Goal: Contribute content

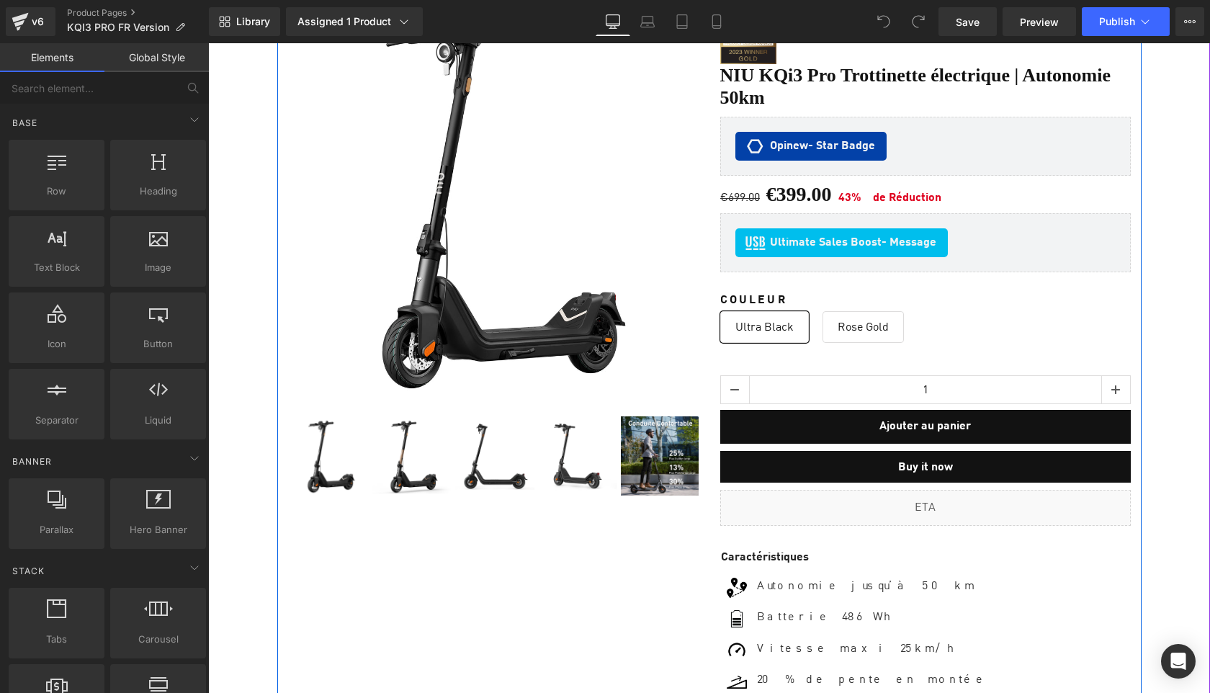
scroll to position [9809, 1001]
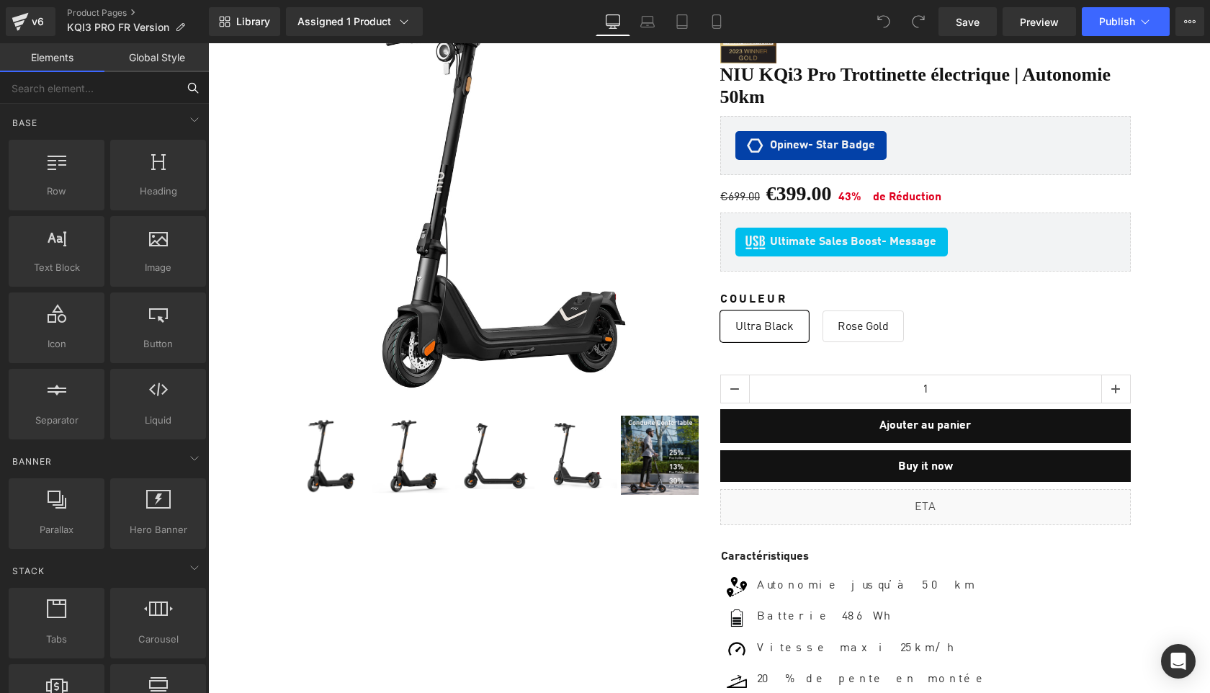
click at [94, 95] on input "text" at bounding box center [88, 88] width 177 height 32
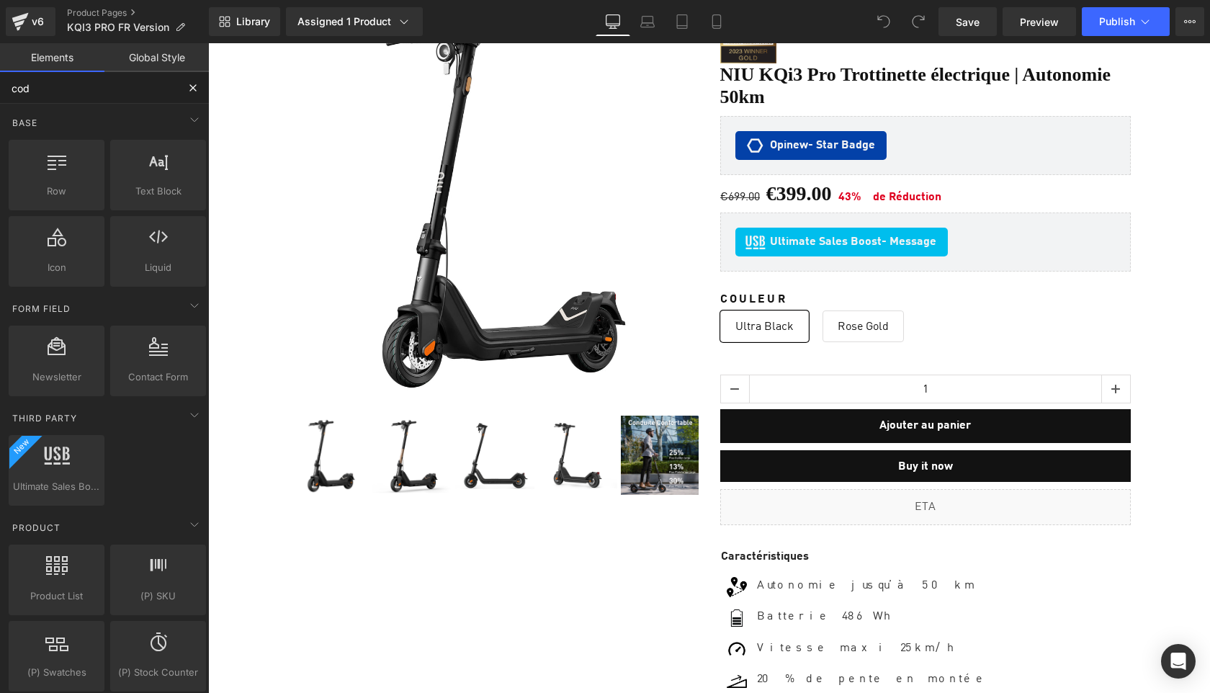
type input "code"
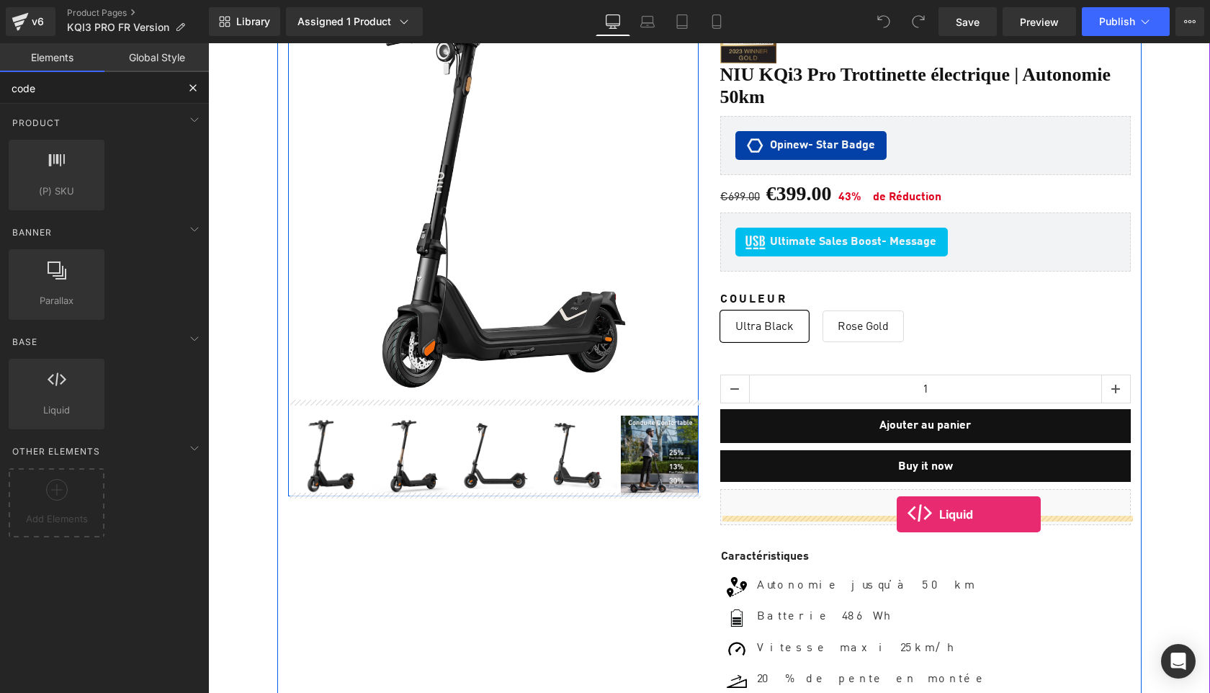
drag, startPoint x: 264, startPoint y: 438, endPoint x: 897, endPoint y: 514, distance: 637.7
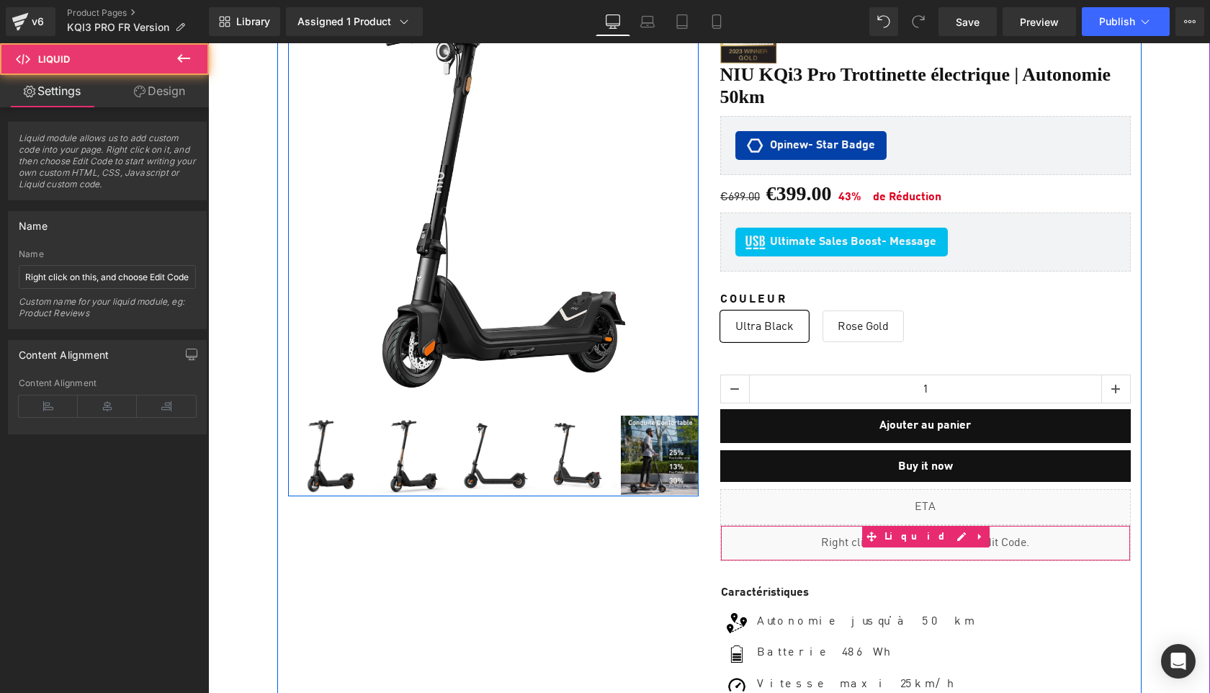
scroll to position [9766, 1001]
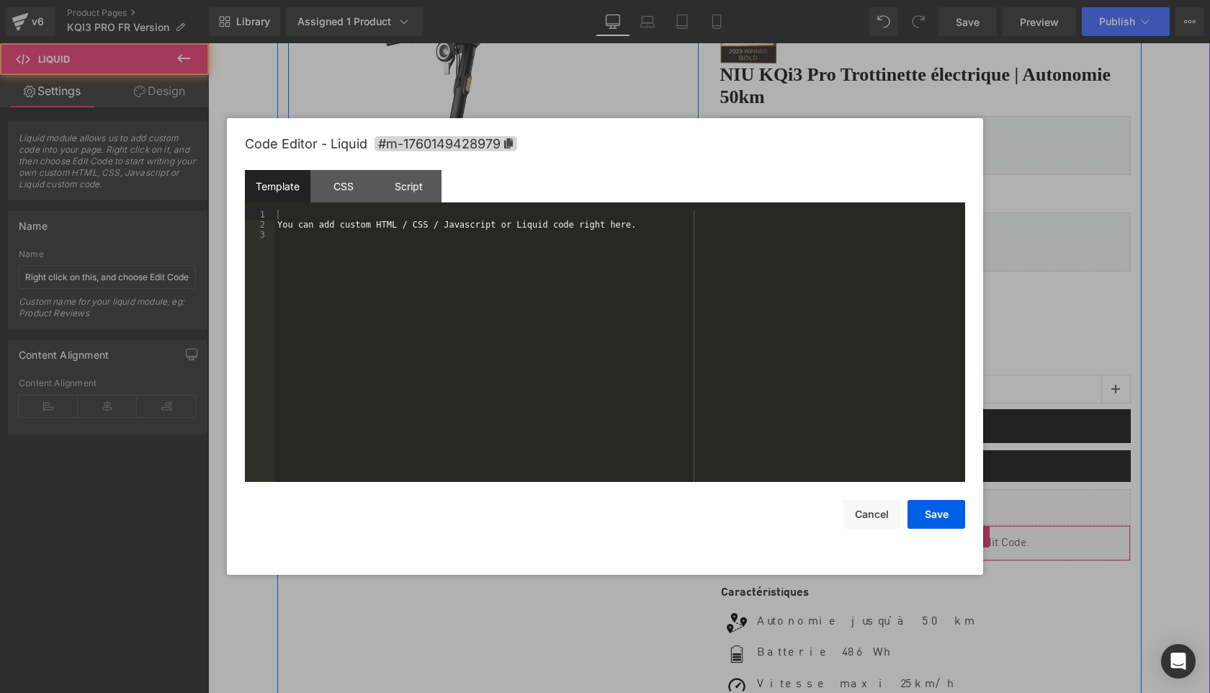
click at [941, 525] on div "Liquid" at bounding box center [925, 543] width 411 height 36
click at [694, 310] on div "You can add custom HTML / CSS / Javascript or Liquid code right here." at bounding box center [619, 356] width 691 height 292
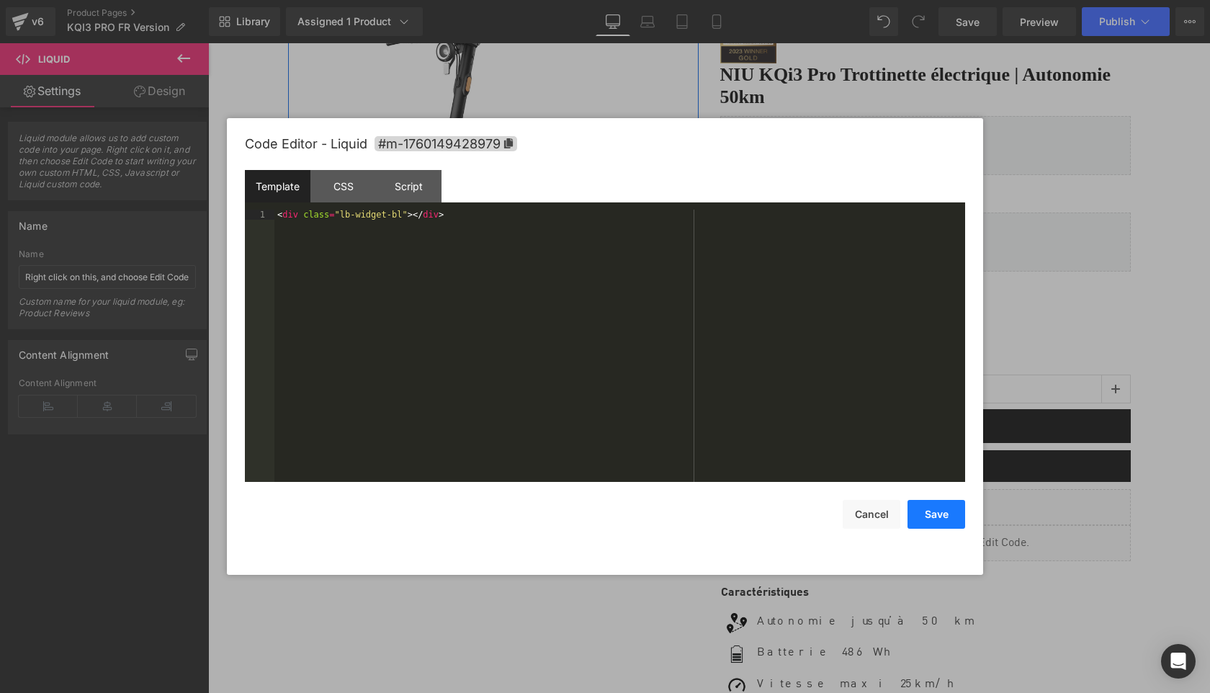
click at [931, 509] on button "Save" at bounding box center [937, 514] width 58 height 29
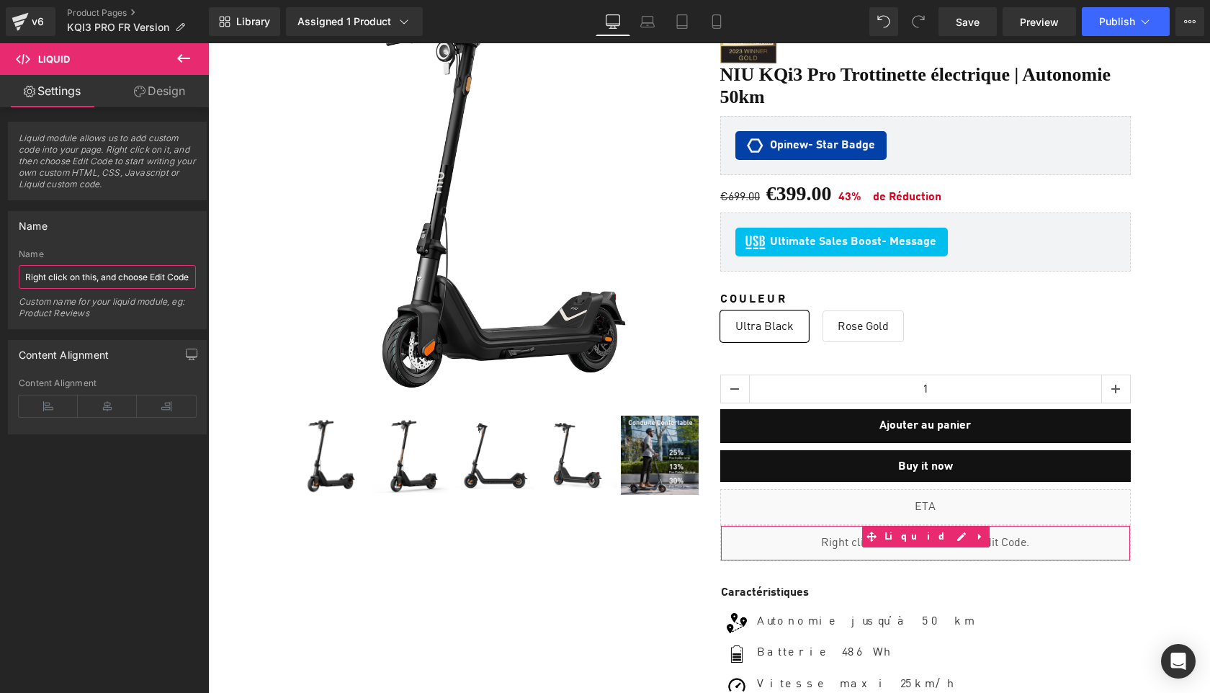
click at [91, 278] on input "Right click on this, and choose Edit Code." at bounding box center [107, 277] width 177 height 24
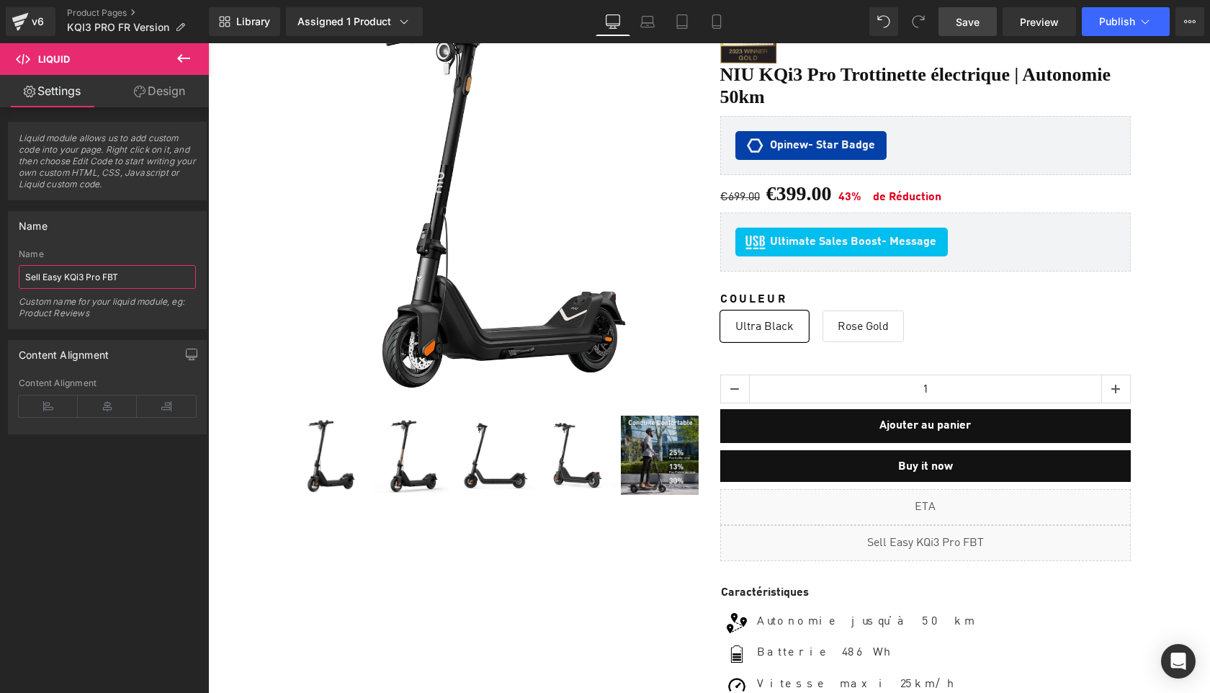
type input "Sell Easy KQi3 Pro FBT"
click at [970, 23] on span "Save" at bounding box center [968, 21] width 24 height 15
click at [974, 23] on span "Save" at bounding box center [968, 21] width 24 height 15
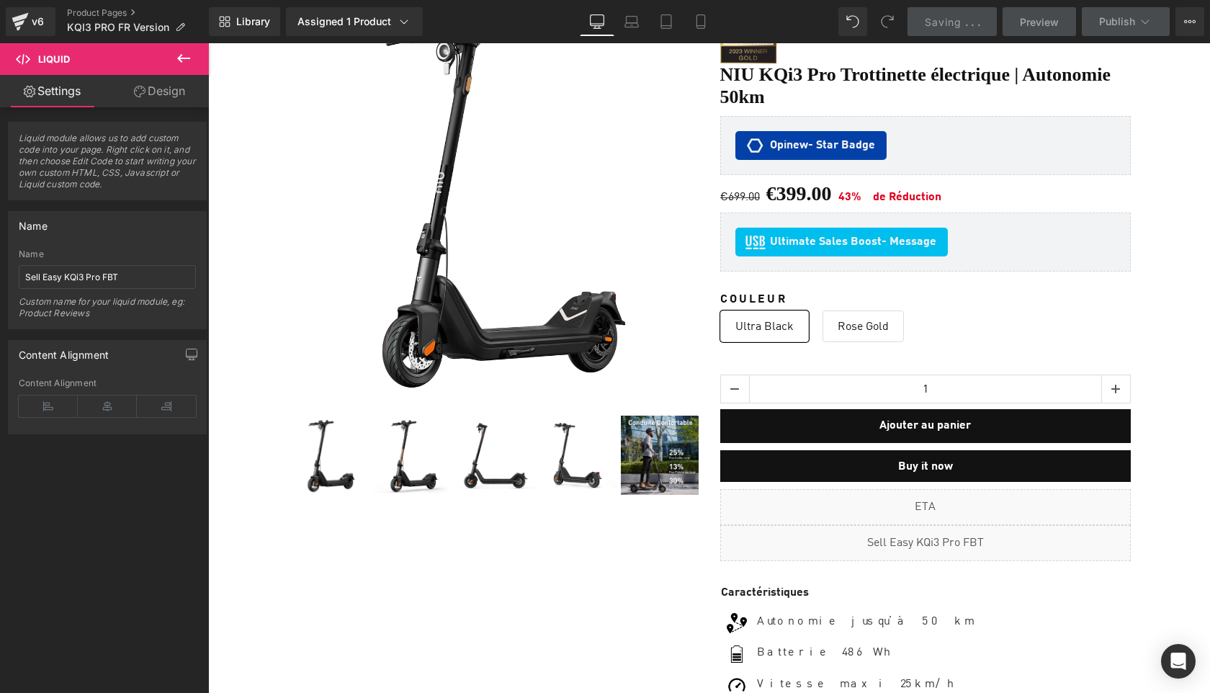
scroll to position [0, 0]
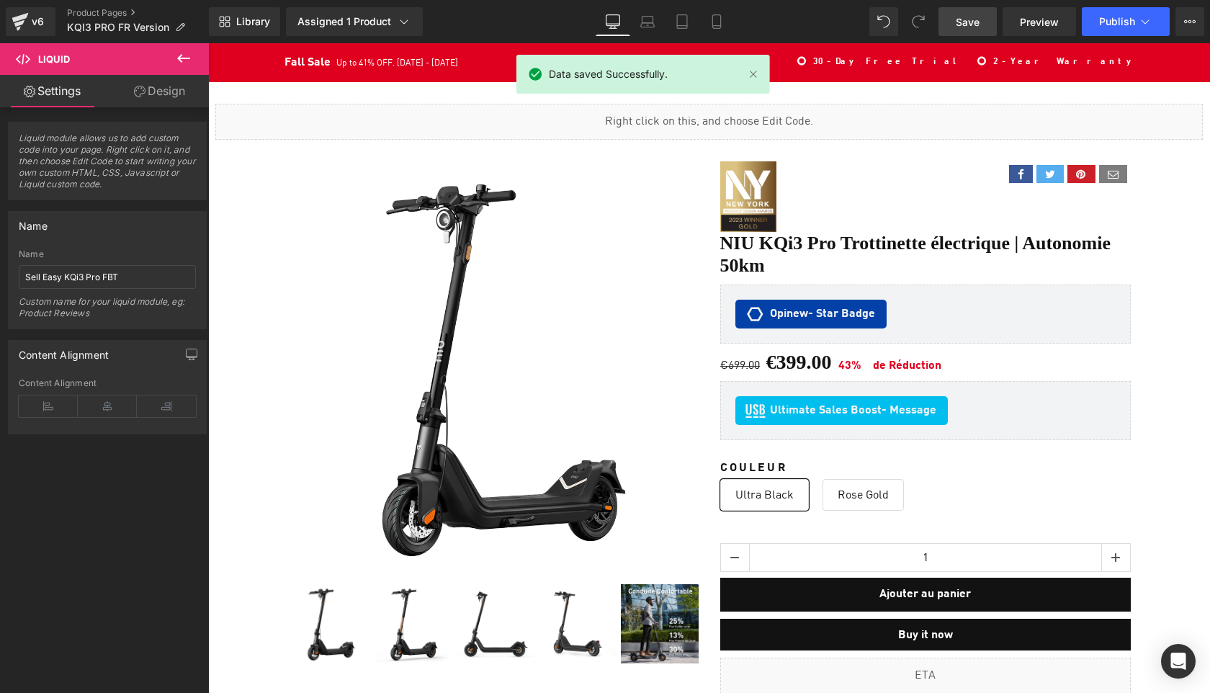
click at [1119, 24] on span "Publish" at bounding box center [1117, 22] width 36 height 12
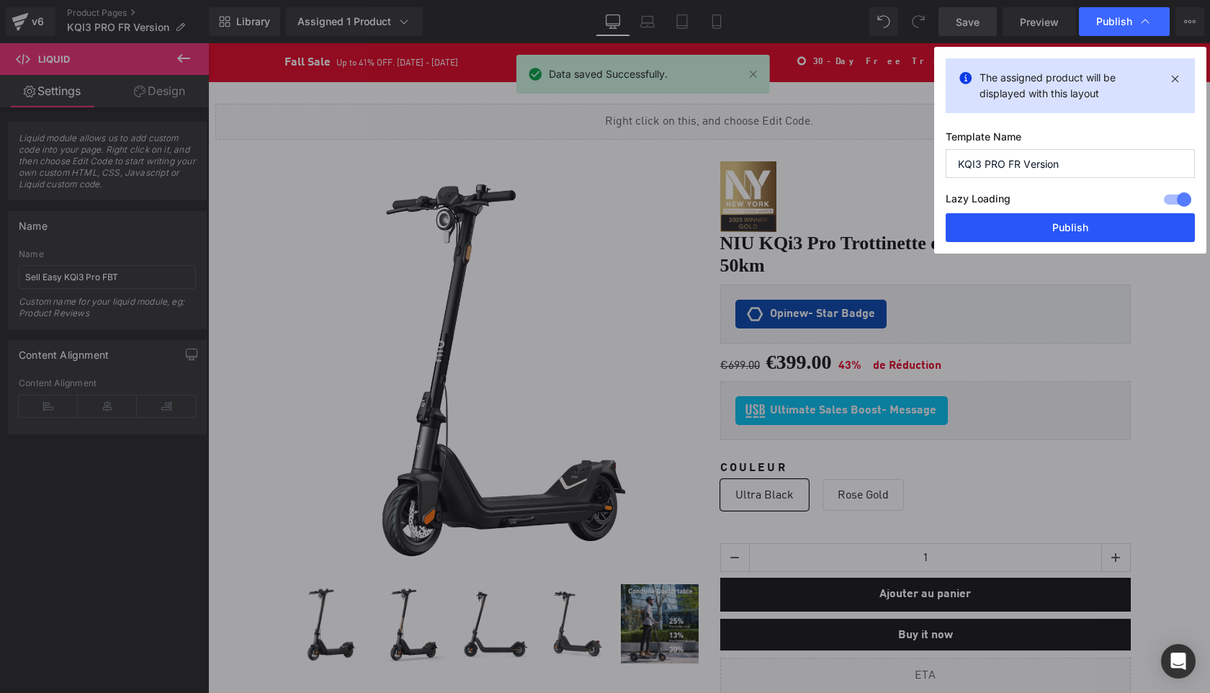
click at [1106, 224] on button "Publish" at bounding box center [1070, 227] width 249 height 29
